Goal: Information Seeking & Learning: Learn about a topic

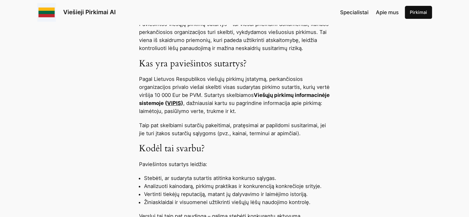
scroll to position [278, 0]
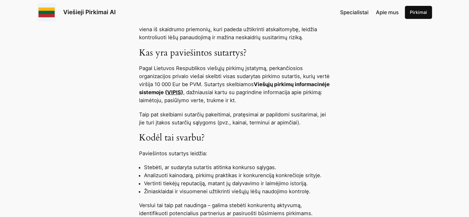
click at [181, 91] on link "VIPIS" at bounding box center [174, 92] width 14 height 6
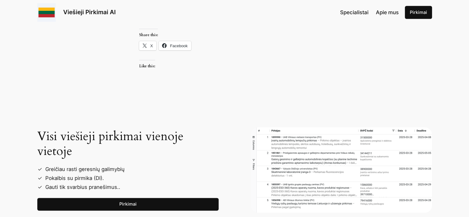
scroll to position [771, 0]
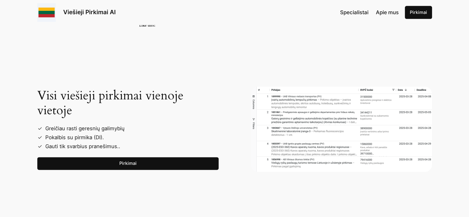
click at [115, 163] on link "Pirkimai" at bounding box center [127, 163] width 181 height 13
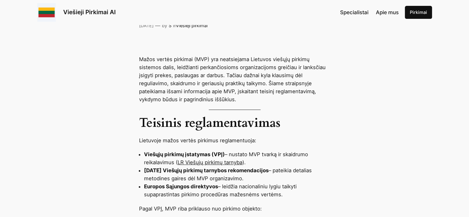
scroll to position [278, 0]
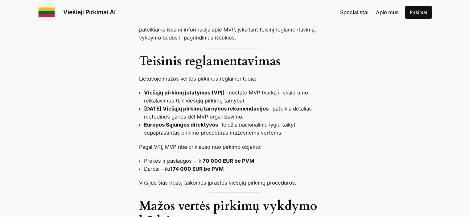
click at [180, 97] on link "LR Viešųjų pirkimų tarnyba" at bounding box center [210, 100] width 65 height 6
click at [151, 89] on li "Viešųjų pirkimų įstatymas (VPĮ) – nustato MVP tvarką ir skaidrumo reikalavimus …" at bounding box center [237, 97] width 186 height 16
click at [184, 97] on link "LR Viešųjų pirkimų tarnyba" at bounding box center [210, 100] width 65 height 6
click at [192, 97] on link "LR Viešųjų pirkimų tarnyba" at bounding box center [210, 100] width 65 height 6
click at [199, 106] on strong "[DATE] Viešųjų pirkimų tarnybos rekomendacijos" at bounding box center [206, 109] width 125 height 6
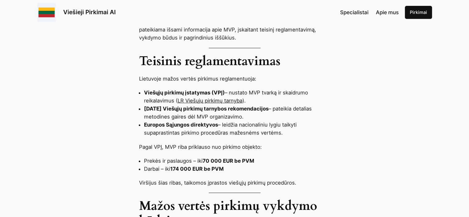
click at [200, 106] on strong "[DATE] Viešųjų pirkimų tarnybos rekomendacijos" at bounding box center [206, 109] width 125 height 6
click at [213, 97] on link "LR Viešųjų pirkimų tarnyba" at bounding box center [210, 100] width 65 height 6
click at [206, 97] on link "LR Viešųjų pirkimų tarnyba" at bounding box center [210, 100] width 65 height 6
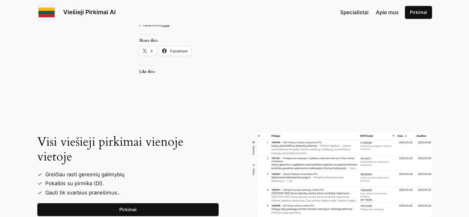
scroll to position [555, 0]
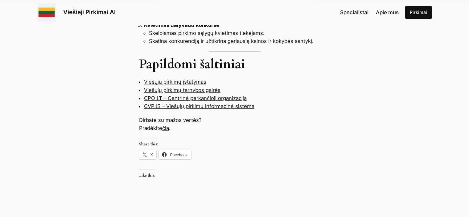
click at [168, 79] on link "Viešųjų pirkimų įstatymas" at bounding box center [175, 82] width 62 height 6
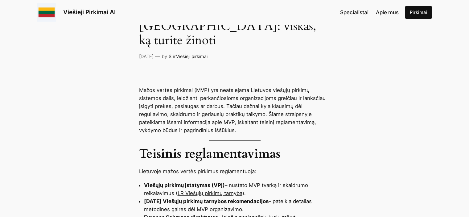
scroll to position [0, 0]
